Goal: Information Seeking & Learning: Find specific fact

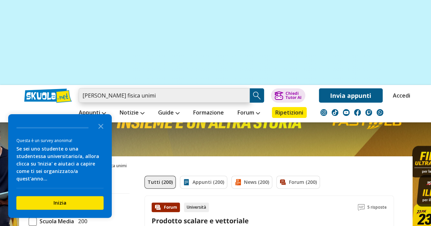
click at [152, 94] on input "[PERSON_NAME] fisica unimi" at bounding box center [164, 96] width 171 height 14
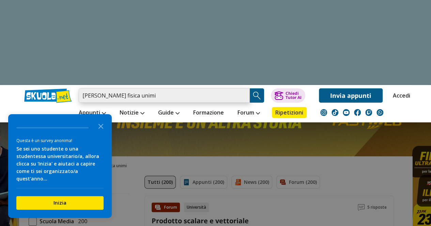
click at [152, 94] on input "[PERSON_NAME] fisica unimi" at bounding box center [164, 96] width 171 height 14
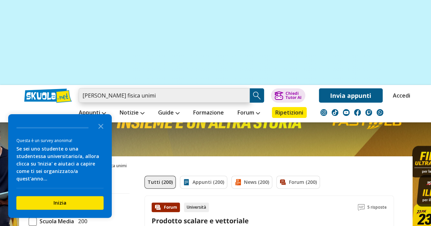
click at [152, 94] on input "[PERSON_NAME] fisica unimi" at bounding box center [164, 96] width 171 height 14
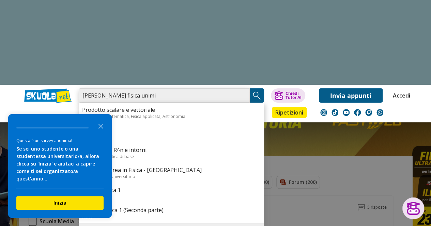
click at [242, 98] on input "[PERSON_NAME] fisica unimi" at bounding box center [164, 96] width 171 height 14
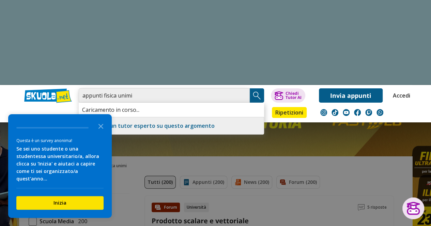
type input "appunti fisica unimi"
click at [101, 133] on icon "Close the survey" at bounding box center [101, 126] width 14 height 14
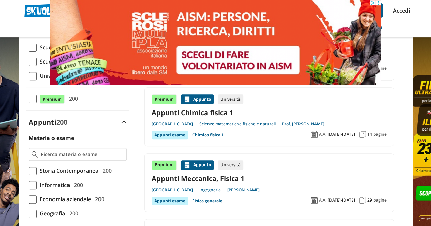
scroll to position [90, 0]
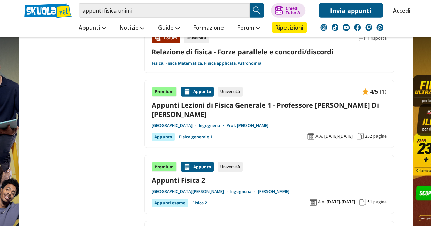
scroll to position [961, 0]
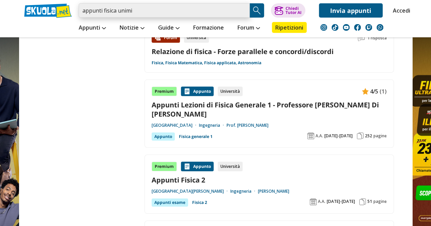
click at [134, 12] on input "appunti fisica unimi" at bounding box center [164, 10] width 171 height 14
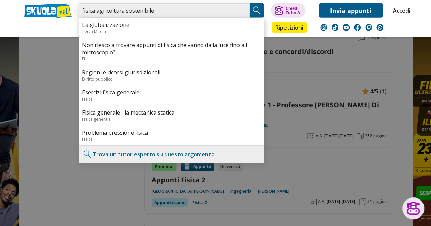
type input "fisica agricoltura sostenibile"
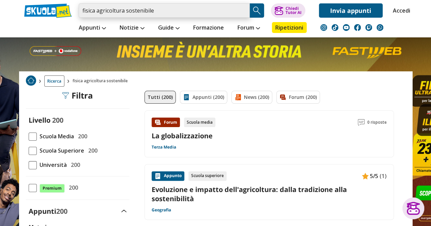
click at [243, 10] on input "fisica agricoltura sostenibile" at bounding box center [164, 10] width 171 height 14
